Goal: Task Accomplishment & Management: Use online tool/utility

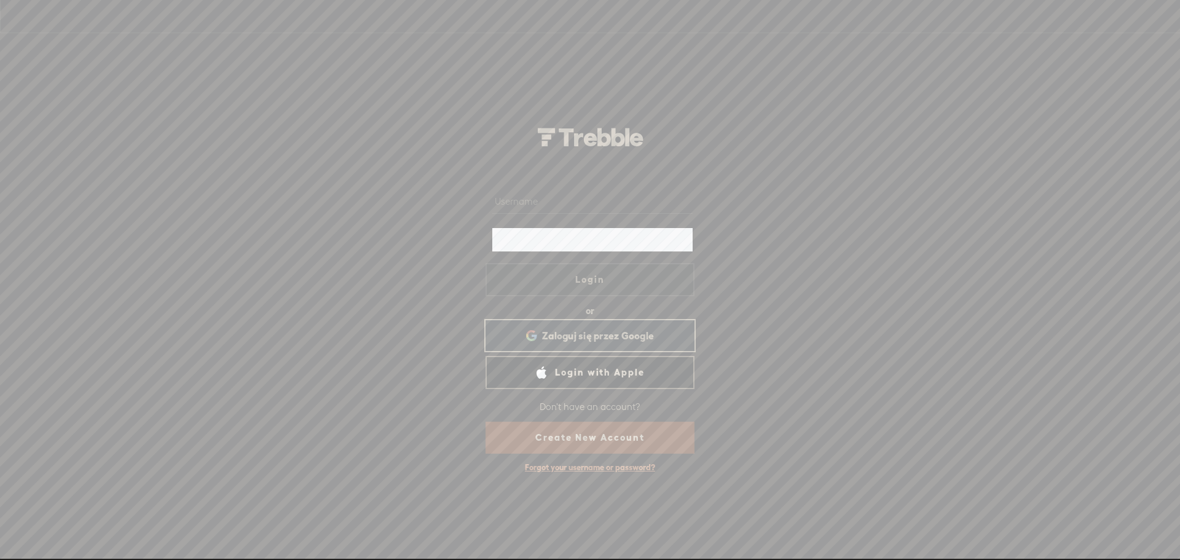
click at [636, 336] on span "Zaloguj się przez Google" at bounding box center [598, 335] width 112 height 13
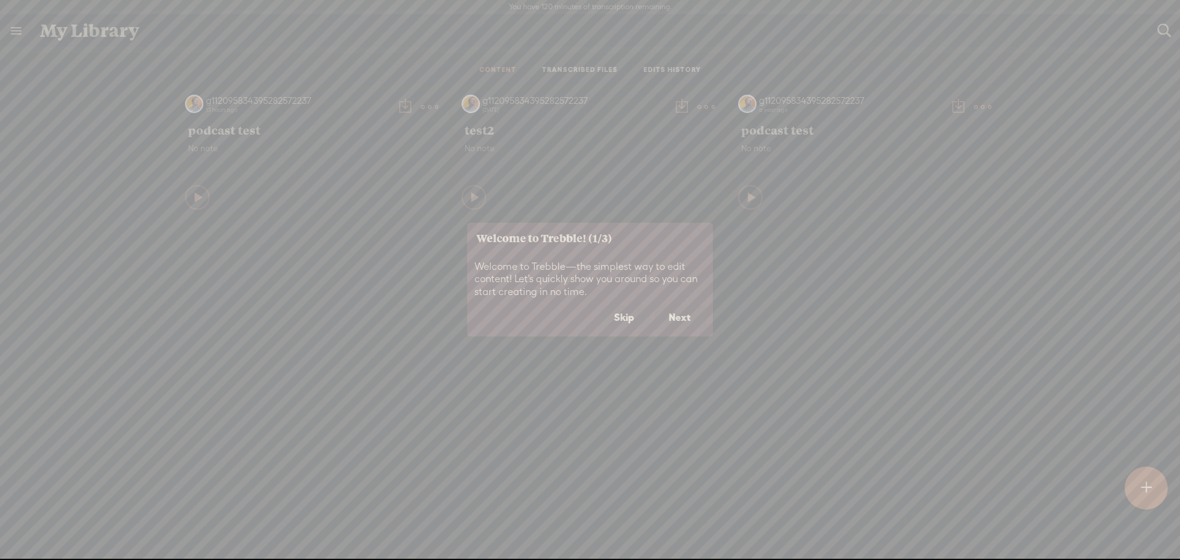
click at [623, 320] on button "Skip" at bounding box center [624, 317] width 50 height 23
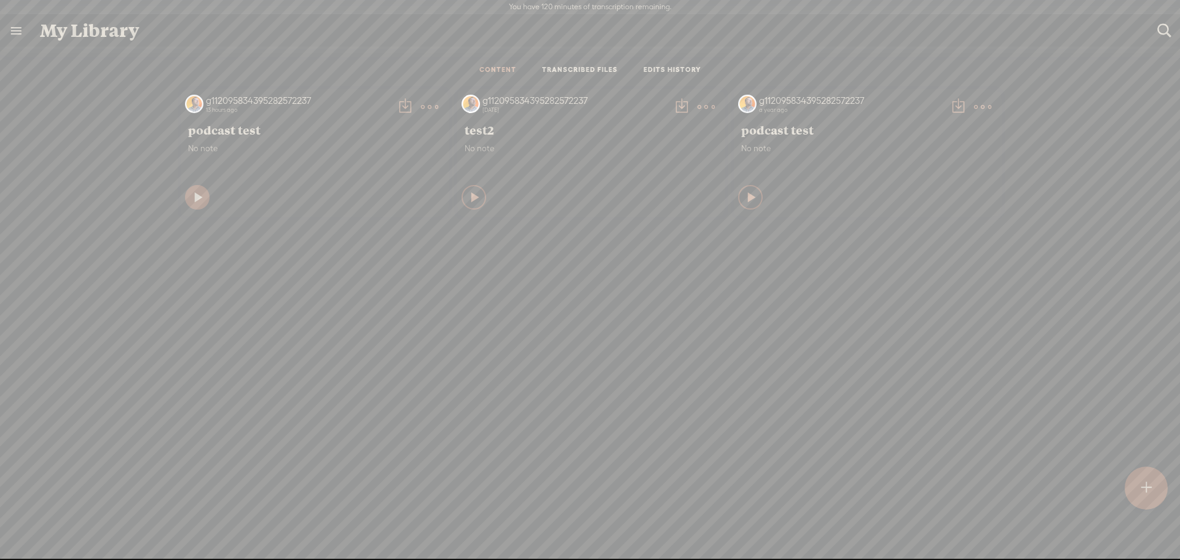
click at [193, 199] on icon at bounding box center [199, 197] width 12 height 12
click at [572, 69] on link "TRANSCRIBED FILES" at bounding box center [580, 70] width 76 height 10
click at [489, 68] on link "CONTENT" at bounding box center [497, 70] width 37 height 10
click at [192, 193] on icon at bounding box center [198, 197] width 12 height 12
click at [202, 130] on span "podcast test" at bounding box center [313, 129] width 251 height 15
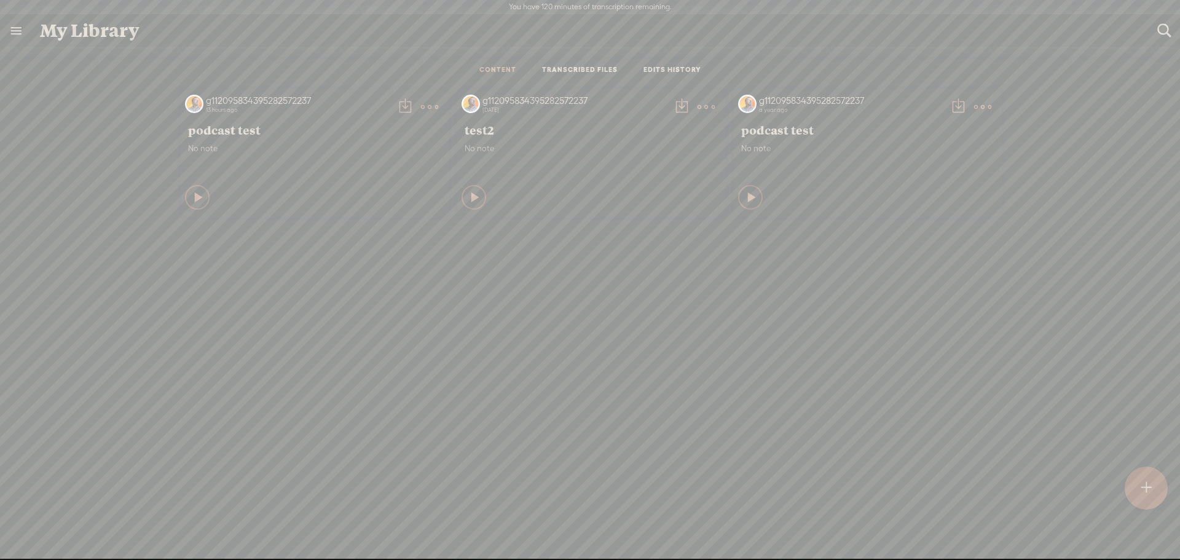
click at [215, 101] on div "g112095834395282572237" at bounding box center [298, 101] width 184 height 12
click at [199, 134] on span "podcast test" at bounding box center [313, 129] width 251 height 15
click at [194, 133] on span "podcast test" at bounding box center [313, 129] width 251 height 15
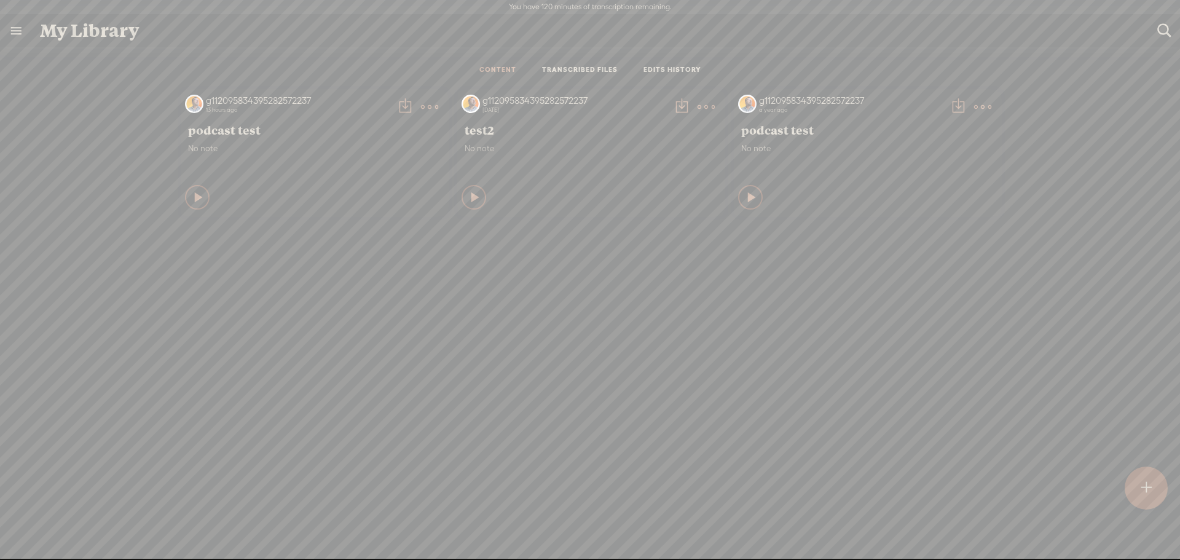
click at [194, 133] on span "podcast test" at bounding box center [313, 129] width 251 height 15
click at [203, 112] on div "g112095834395282572237 13 hours ago" at bounding box center [297, 107] width 189 height 25
click at [489, 109] on div "[DATE]" at bounding box center [575, 109] width 184 height 7
click at [471, 128] on span "test2" at bounding box center [590, 129] width 251 height 15
click at [746, 133] on span "podcast test" at bounding box center [866, 129] width 251 height 15
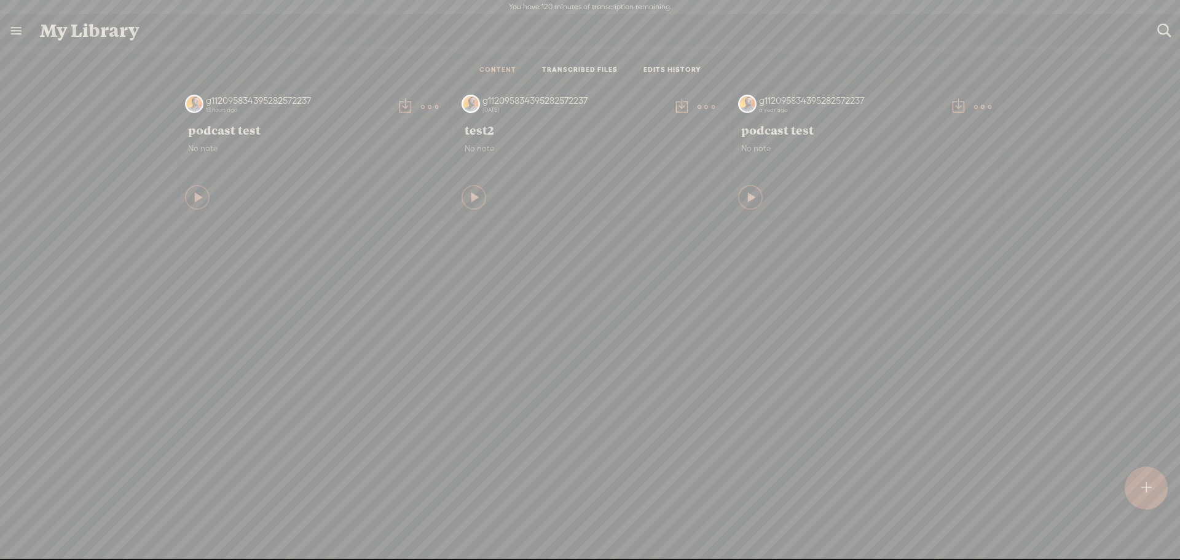
click at [746, 133] on span "podcast test" at bounding box center [866, 129] width 251 height 15
click at [207, 98] on div "g112095834395282572237" at bounding box center [298, 101] width 184 height 12
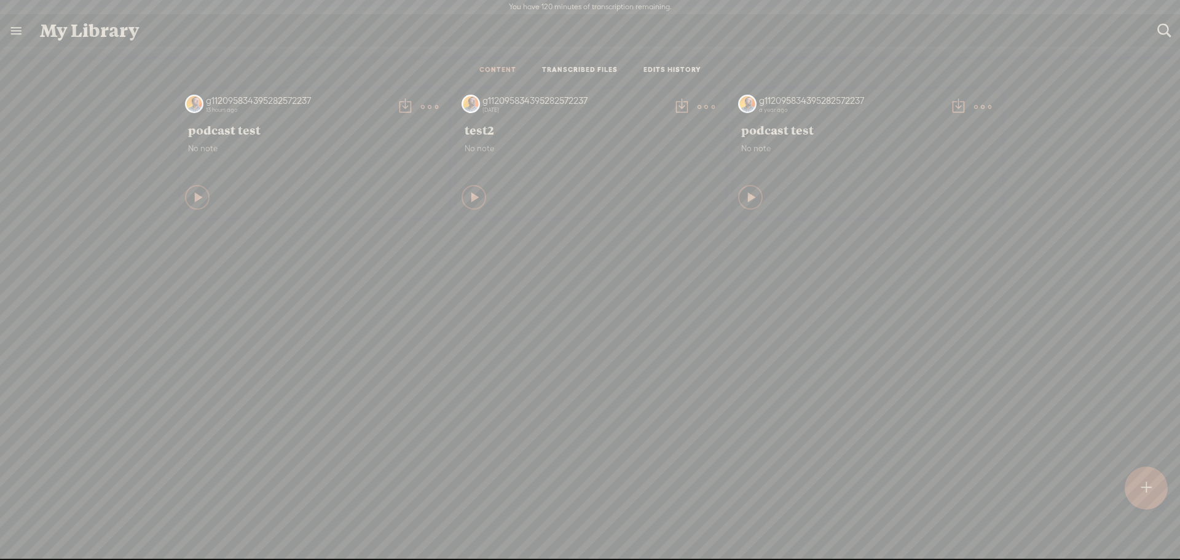
click at [219, 133] on span "podcast test" at bounding box center [313, 129] width 251 height 15
click at [189, 146] on span "No note" at bounding box center [313, 148] width 251 height 10
click at [542, 66] on link "TRANSCRIBED FILES" at bounding box center [580, 70] width 76 height 10
click at [913, 146] on div "EDIT" at bounding box center [920, 147] width 18 height 12
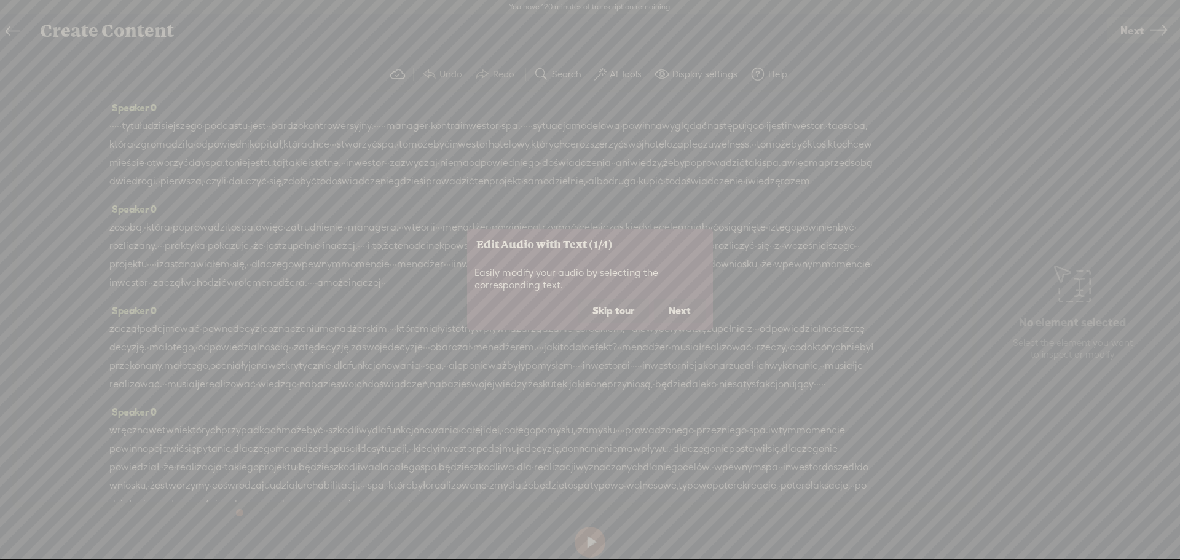
click at [615, 309] on button "Skip tour" at bounding box center [613, 310] width 71 height 23
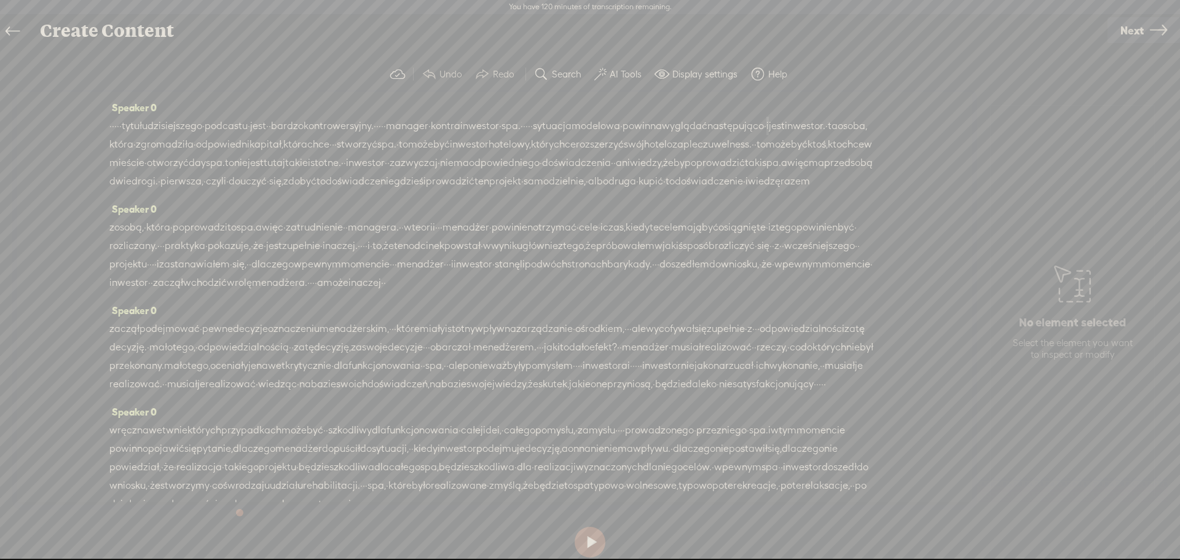
click at [766, 135] on span "i" at bounding box center [767, 126] width 2 height 18
drag, startPoint x: 264, startPoint y: 147, endPoint x: 232, endPoint y: 149, distance: 32.7
click at [232, 149] on div "· · · · · tytułu dzisiejszego · podcastu · · jest · · bardzo kontrowersyjny. · …" at bounding box center [494, 154] width 771 height 74
click at [156, 111] on span "Delete" at bounding box center [154, 115] width 29 height 12
click at [822, 136] on span "ta" at bounding box center [827, 126] width 10 height 18
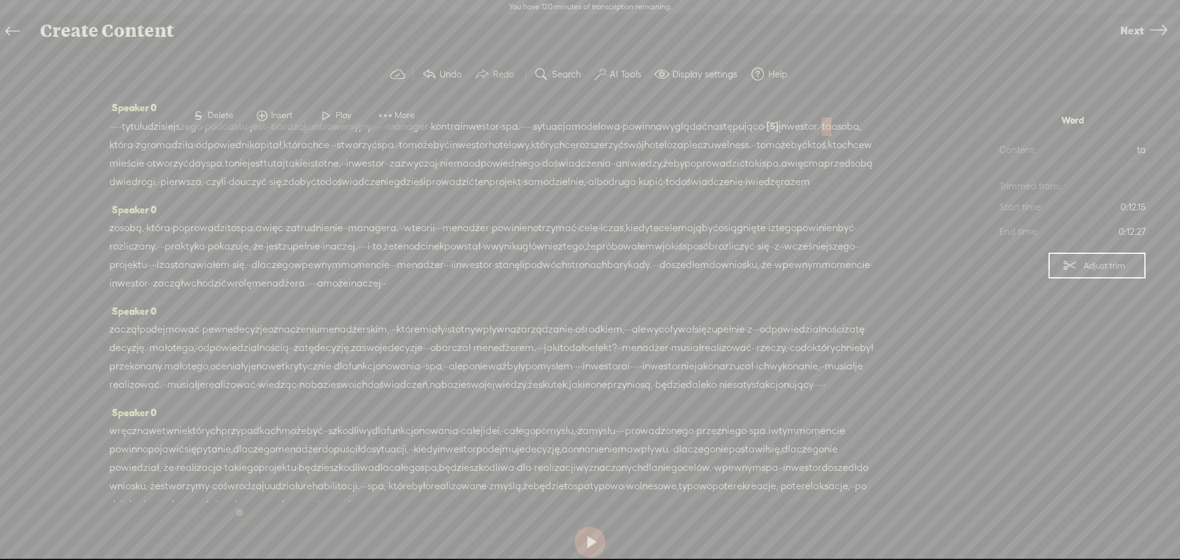
click at [213, 116] on span "Delete" at bounding box center [222, 115] width 29 height 12
click at [819, 136] on span "·" at bounding box center [820, 126] width 2 height 18
click at [369, 114] on span at bounding box center [374, 115] width 18 height 22
click at [322, 227] on div "Speaker 0 z osobą, · która · poprowadzi to spa. a więc · zatrudnienie · · manag…" at bounding box center [494, 250] width 771 height 101
click at [662, 136] on span "wyglądać" at bounding box center [684, 126] width 45 height 18
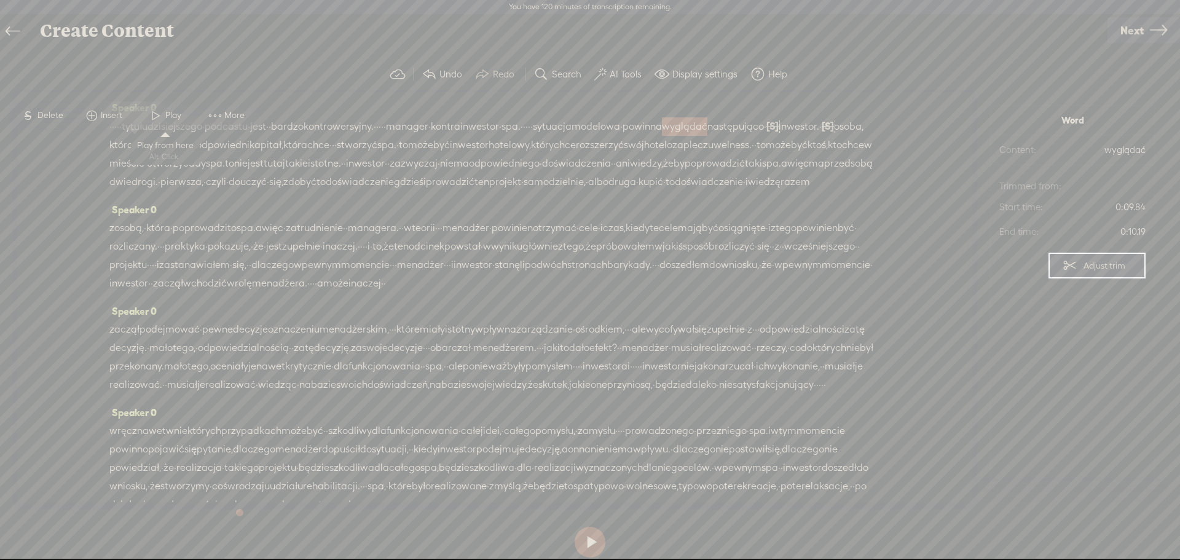
click at [155, 117] on span at bounding box center [156, 115] width 18 height 22
click at [615, 69] on label "AI Tools" at bounding box center [626, 74] width 32 height 12
click at [632, 107] on link at bounding box center [637, 110] width 12 height 12
click at [592, 547] on button at bounding box center [590, 542] width 31 height 31
